Goal: Task Accomplishment & Management: Manage account settings

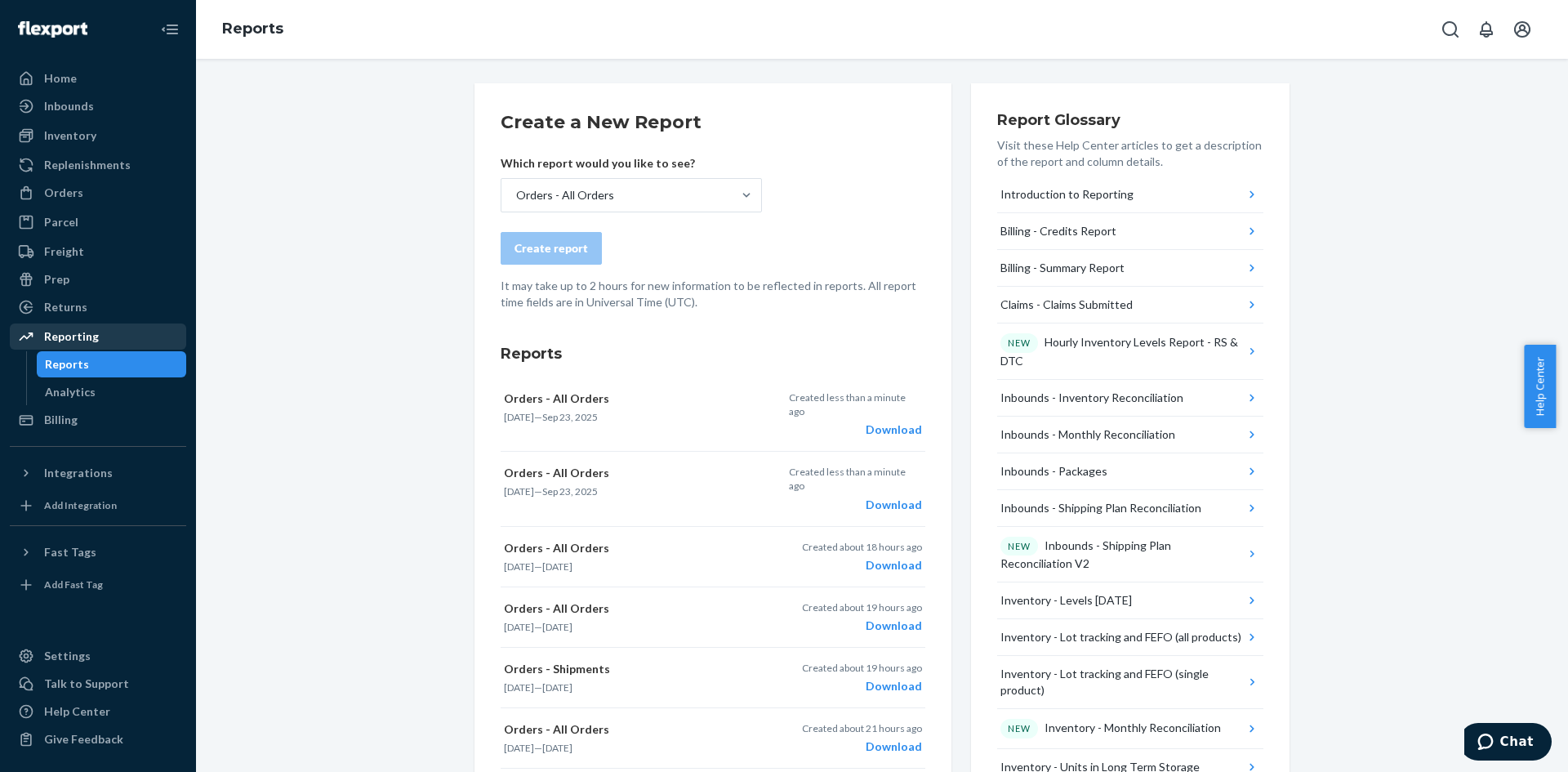
drag, startPoint x: 322, startPoint y: 140, endPoint x: 170, endPoint y: 332, distance: 244.9
click at [91, 410] on div "Billing" at bounding box center [98, 420] width 173 height 23
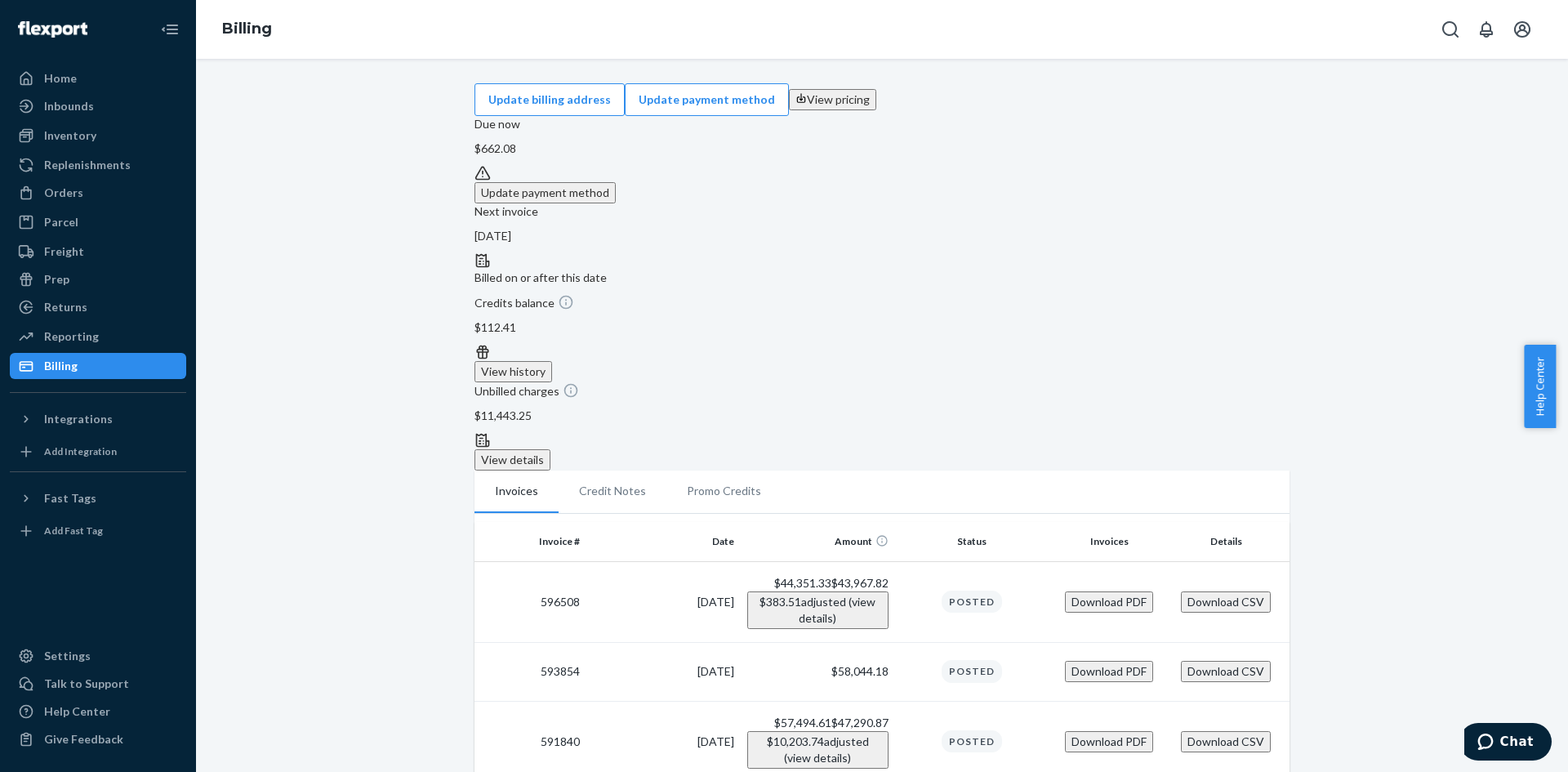
click at [1114, 731] on button "Download PDF" at bounding box center [1109, 742] width 88 height 21
click at [1232, 731] on button "Download CSV" at bounding box center [1226, 742] width 90 height 21
click at [120, 115] on div "Inbounds" at bounding box center [98, 106] width 173 height 23
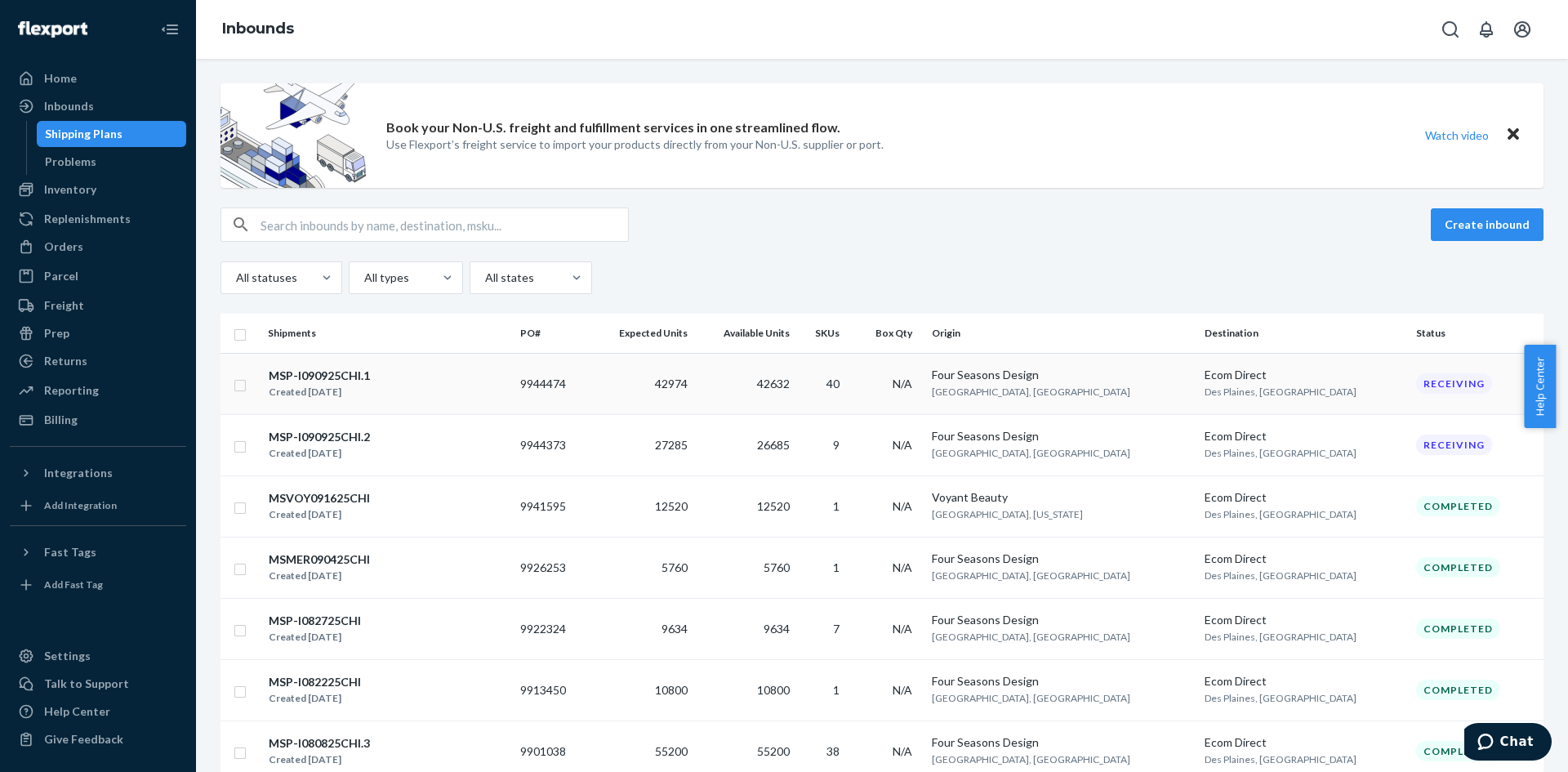
click at [412, 374] on div "MSP-I090925CHI.1 Created [DATE]" at bounding box center [388, 383] width 239 height 35
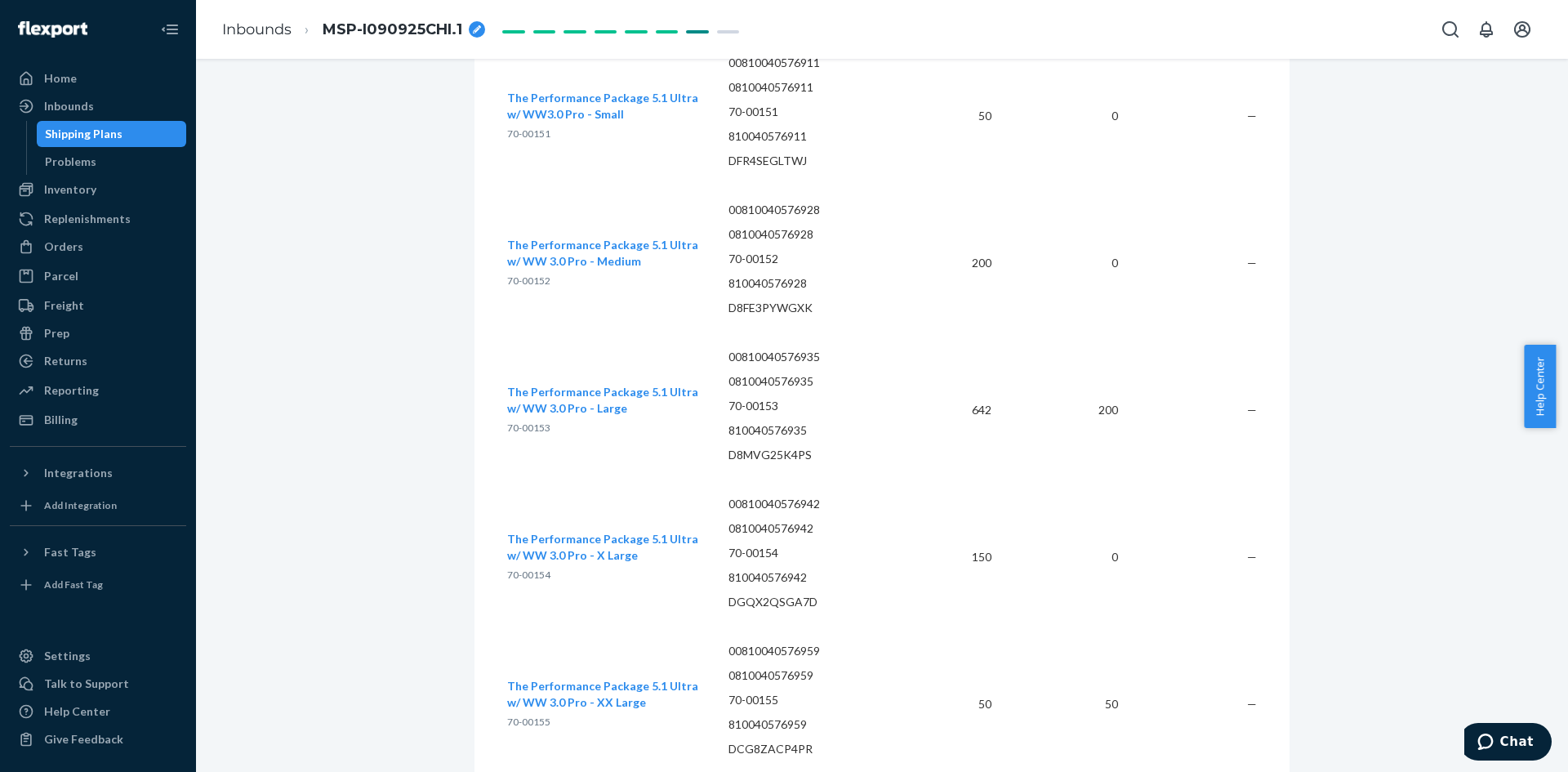
scroll to position [7027, 0]
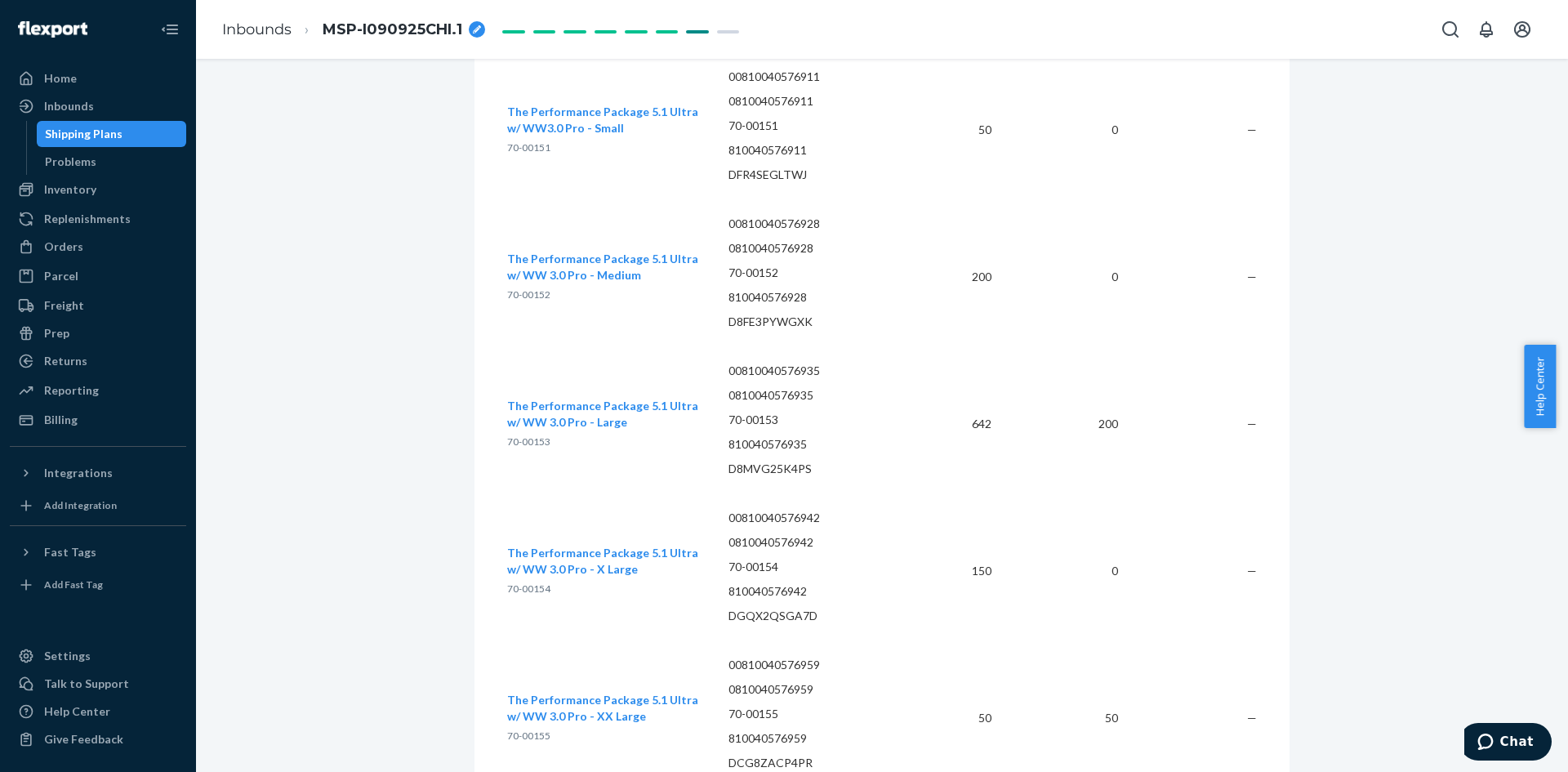
click at [91, 196] on div "Inventory" at bounding box center [70, 189] width 52 height 16
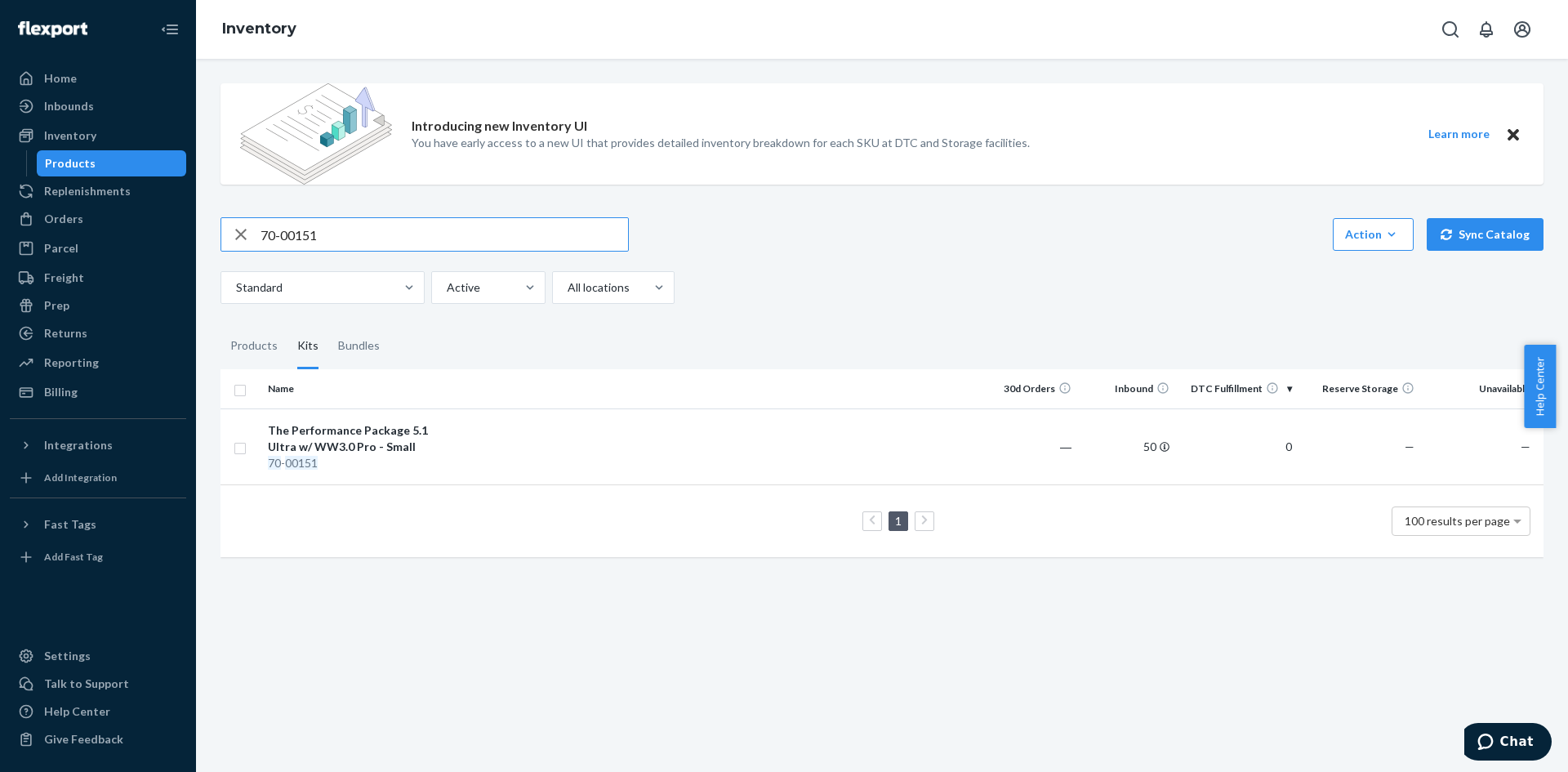
drag, startPoint x: 332, startPoint y: 241, endPoint x: 215, endPoint y: 229, distance: 117.6
click at [215, 229] on div "Introducing new Inventory UI You have early access to a new UI that provides de…" at bounding box center [882, 322] width 1348 height 504
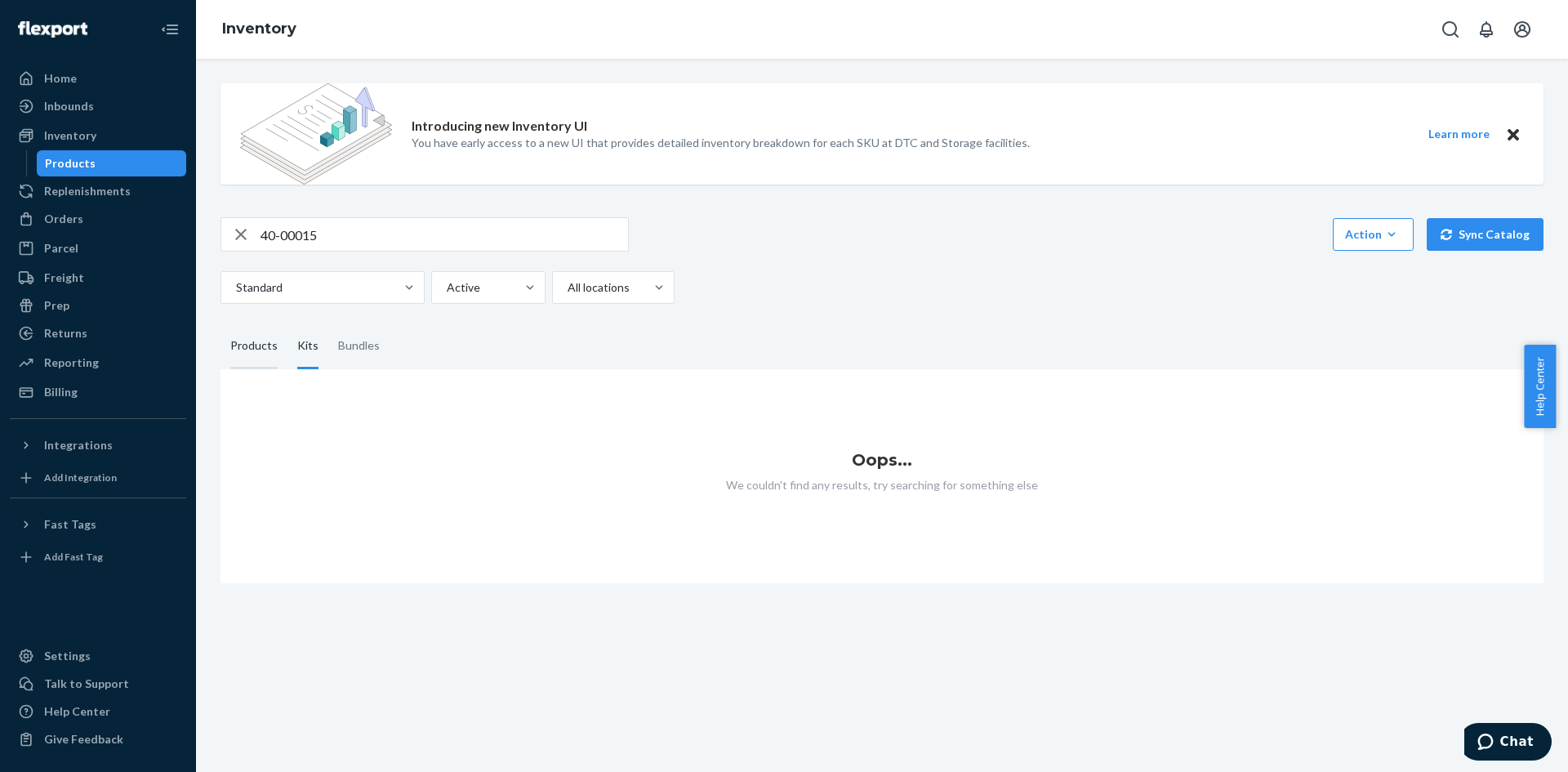
click at [229, 346] on div "Products" at bounding box center [254, 346] width 67 height 46
click at [221, 323] on input "Products" at bounding box center [221, 323] width 0 height 0
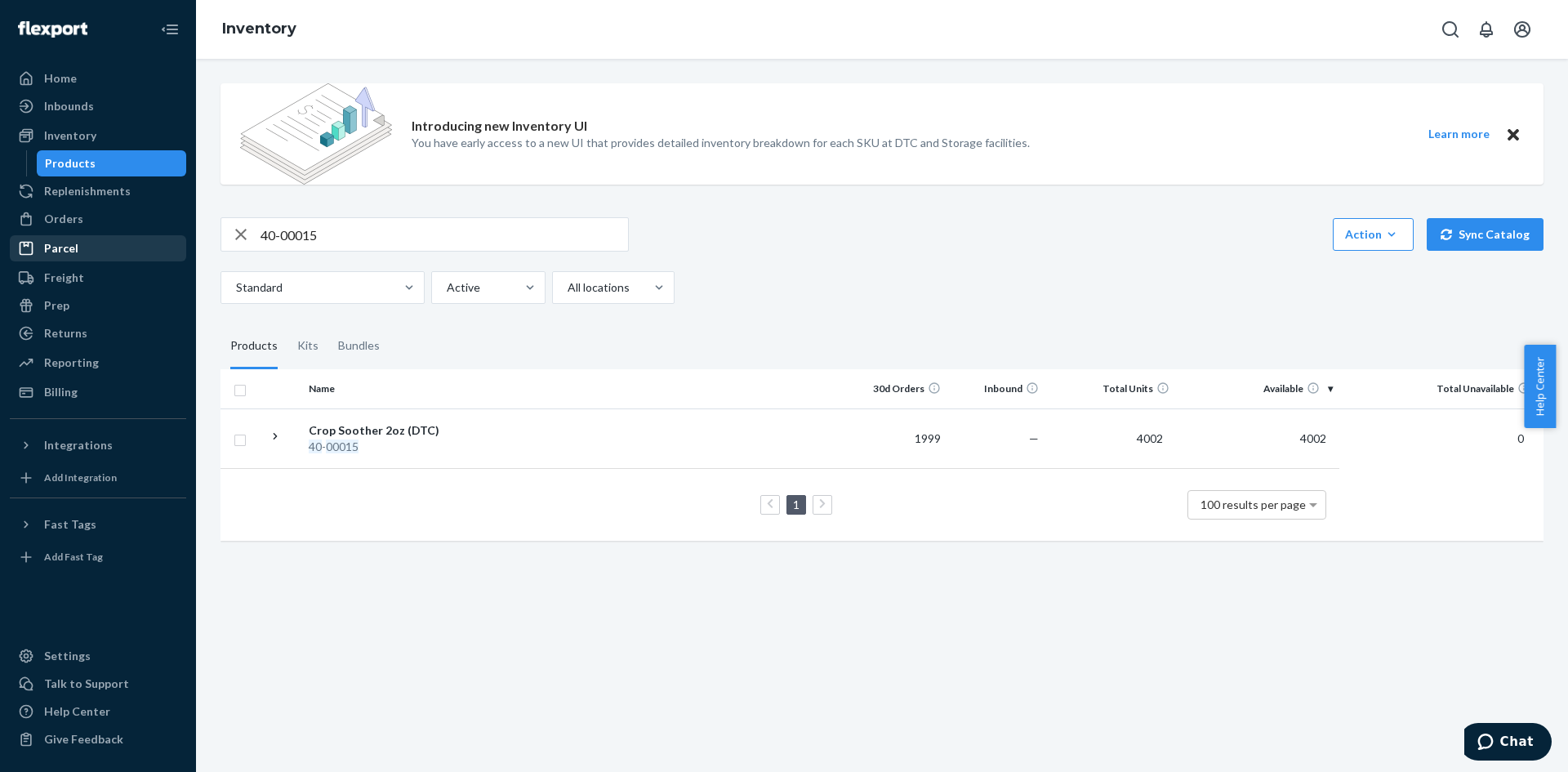
drag, startPoint x: 326, startPoint y: 237, endPoint x: 178, endPoint y: 236, distance: 148.0
click at [178, 236] on div "Home Inbounds Shipping Plans Problems Inventory Products Replenishments Orders …" at bounding box center [784, 386] width 1568 height 772
paste input "SP02"
type input "SP02"
